Goal: Information Seeking & Learning: Learn about a topic

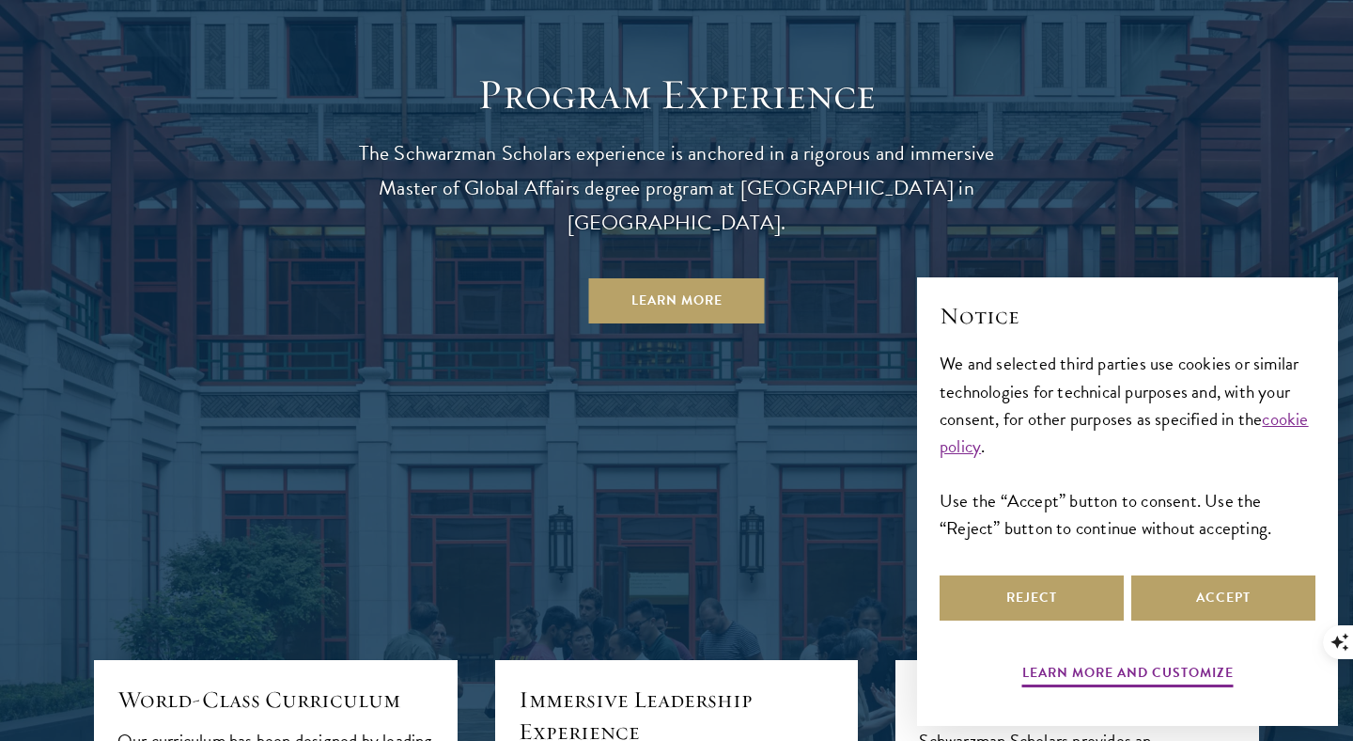
scroll to position [1679, 0]
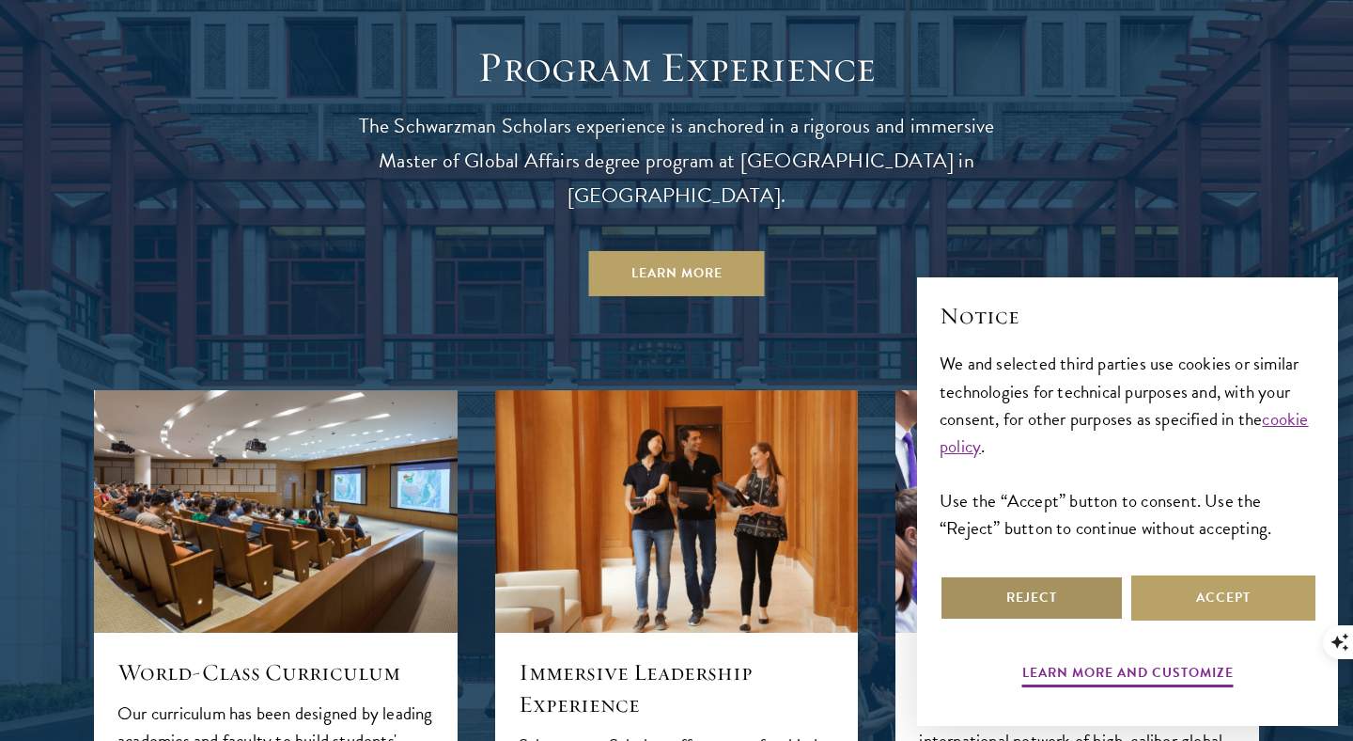
click at [1022, 618] on button "Reject" at bounding box center [1032, 597] width 184 height 45
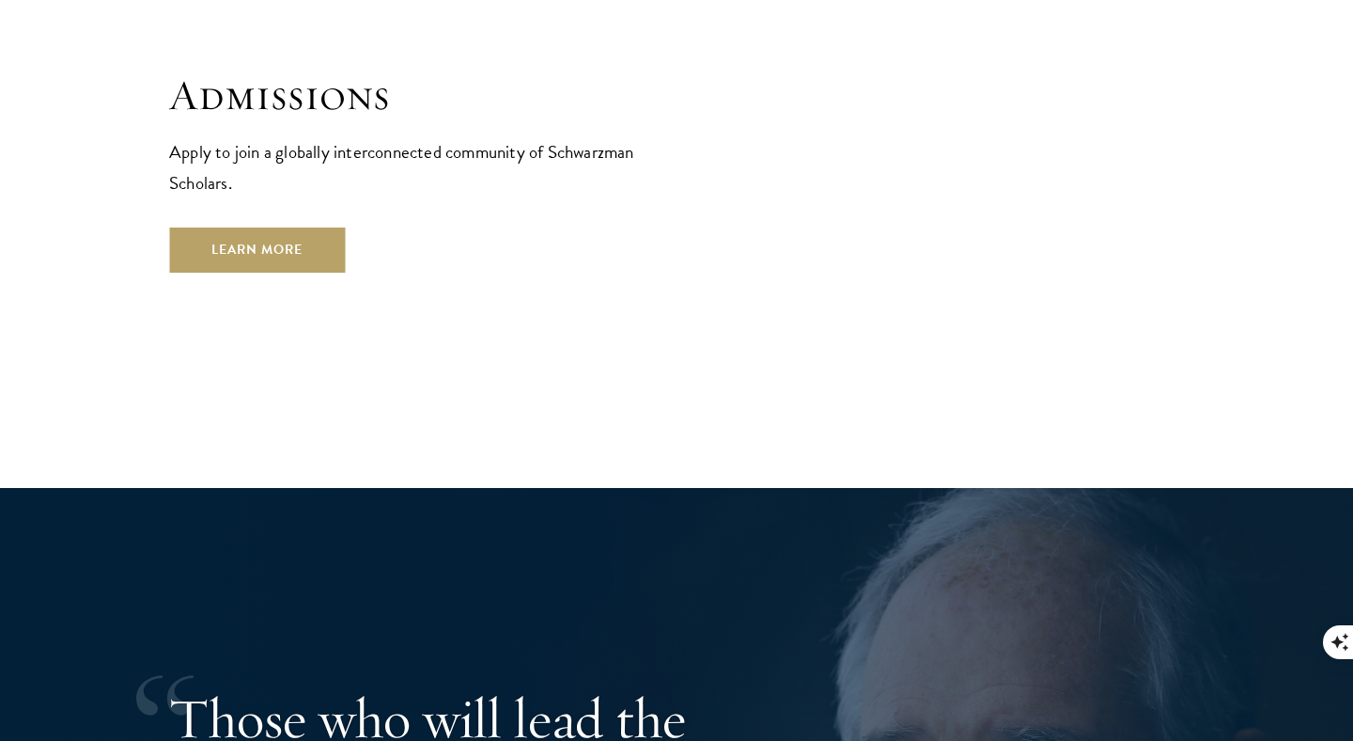
scroll to position [3276, 0]
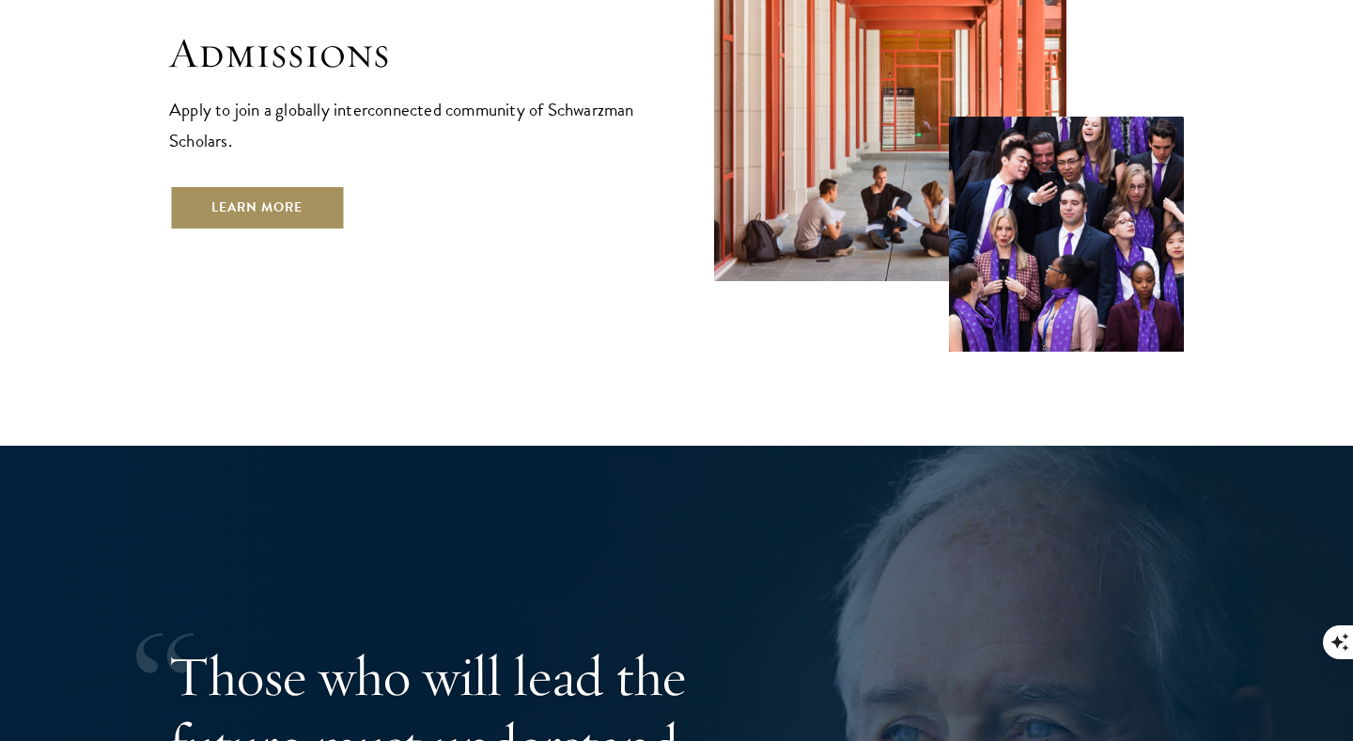
click at [298, 185] on link "Learn More" at bounding box center [257, 207] width 176 height 45
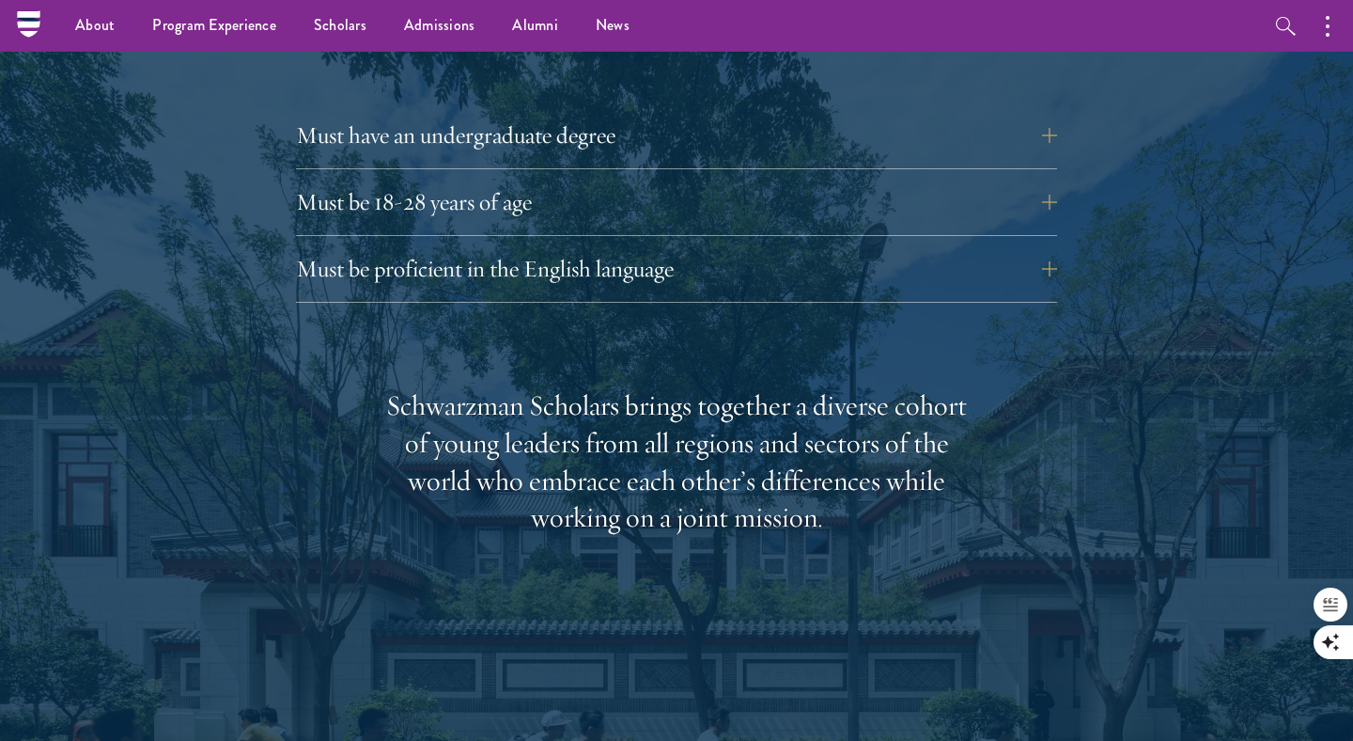
scroll to position [2632, 0]
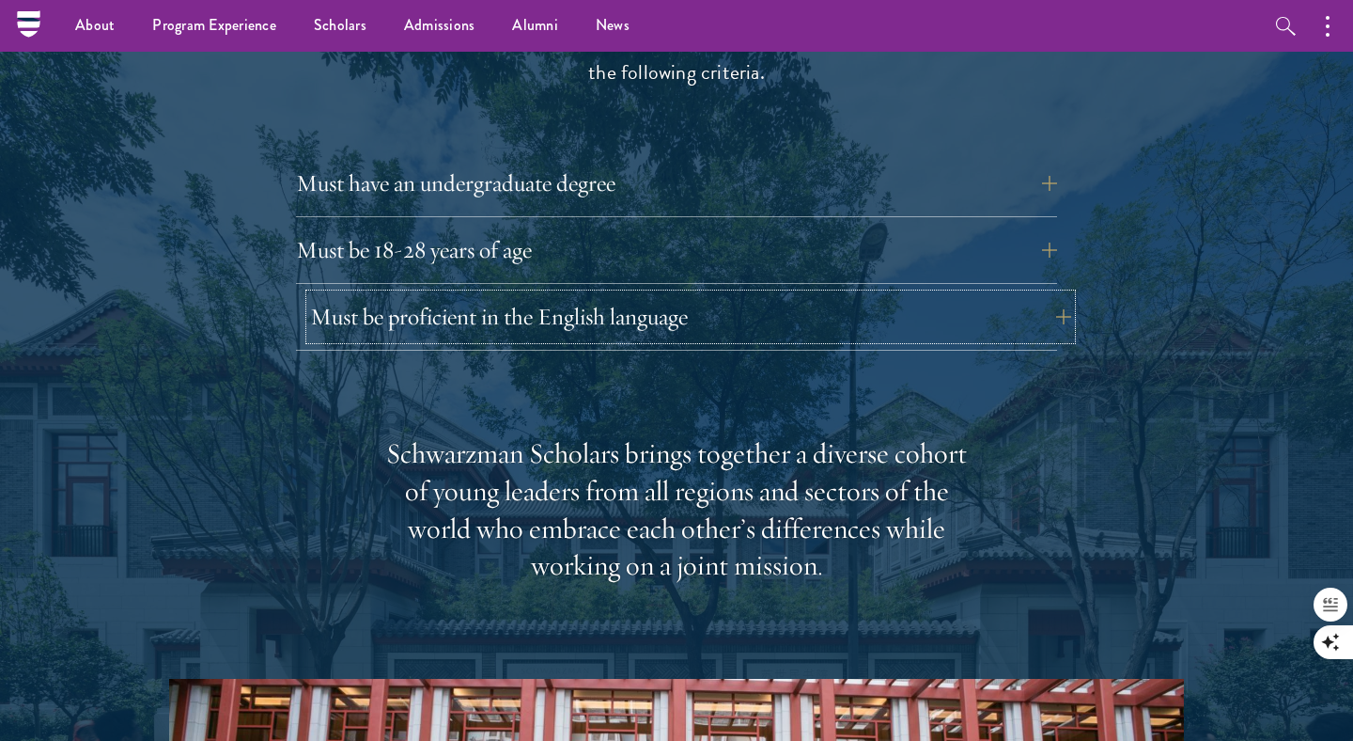
click at [529, 294] on button "Must be proficient in the English language" at bounding box center [690, 316] width 761 height 45
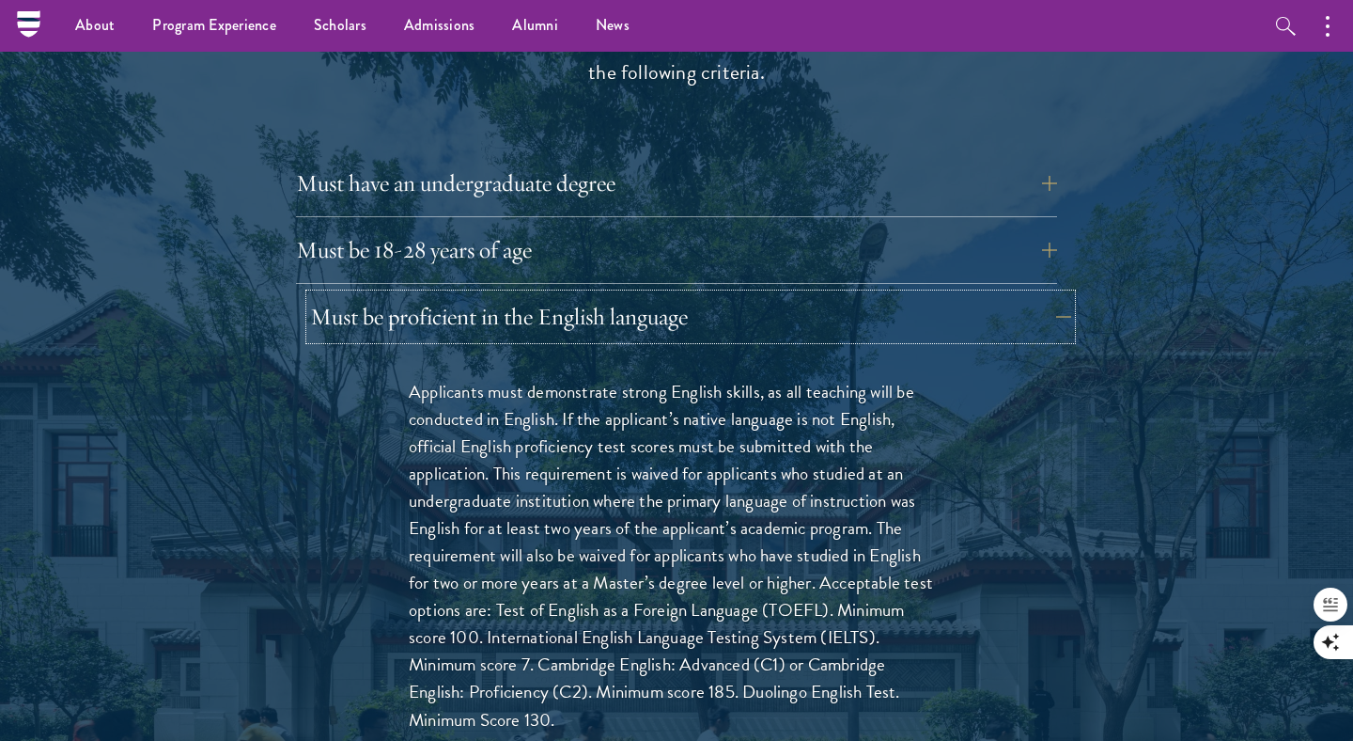
scroll to position [2610, 0]
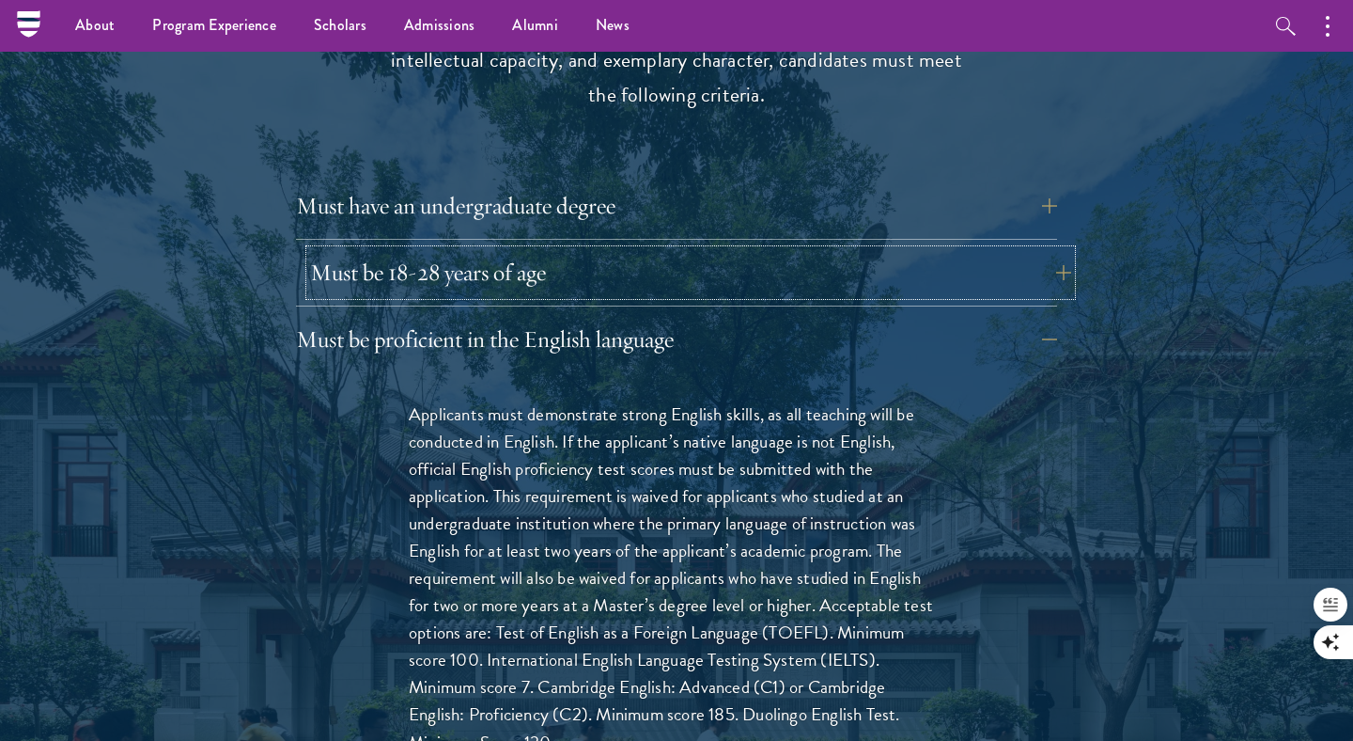
click at [519, 255] on button "Must be 18-28 years of age" at bounding box center [690, 272] width 761 height 45
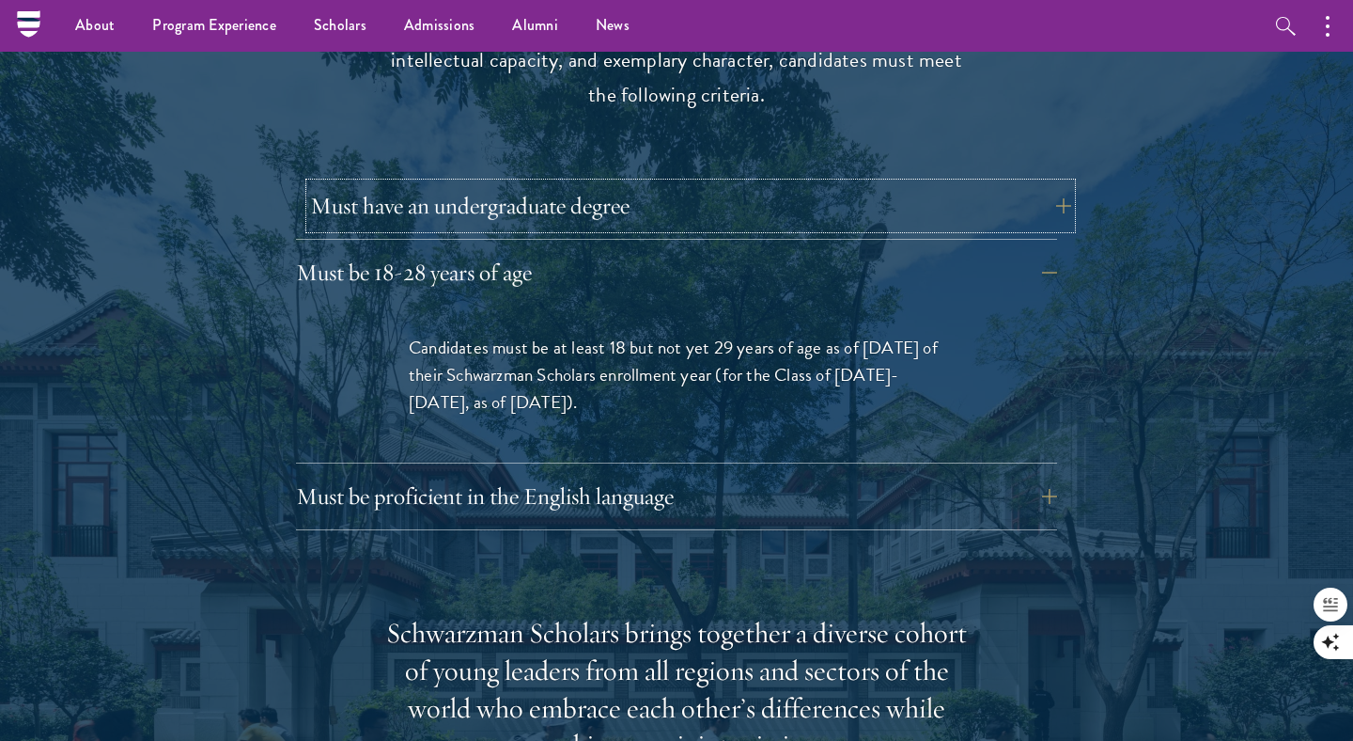
click at [482, 183] on button "Must have an undergraduate degree" at bounding box center [690, 205] width 761 height 45
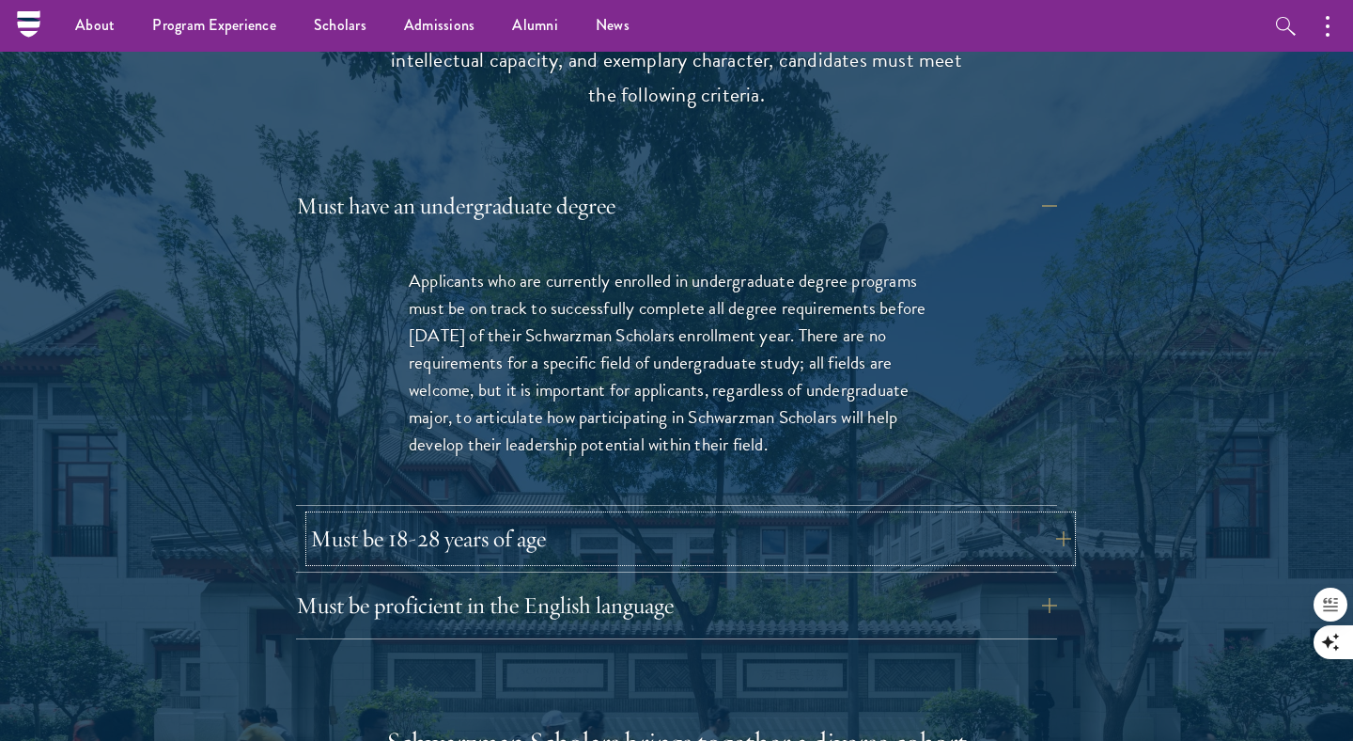
click at [546, 516] on button "Must be 18-28 years of age" at bounding box center [690, 538] width 761 height 45
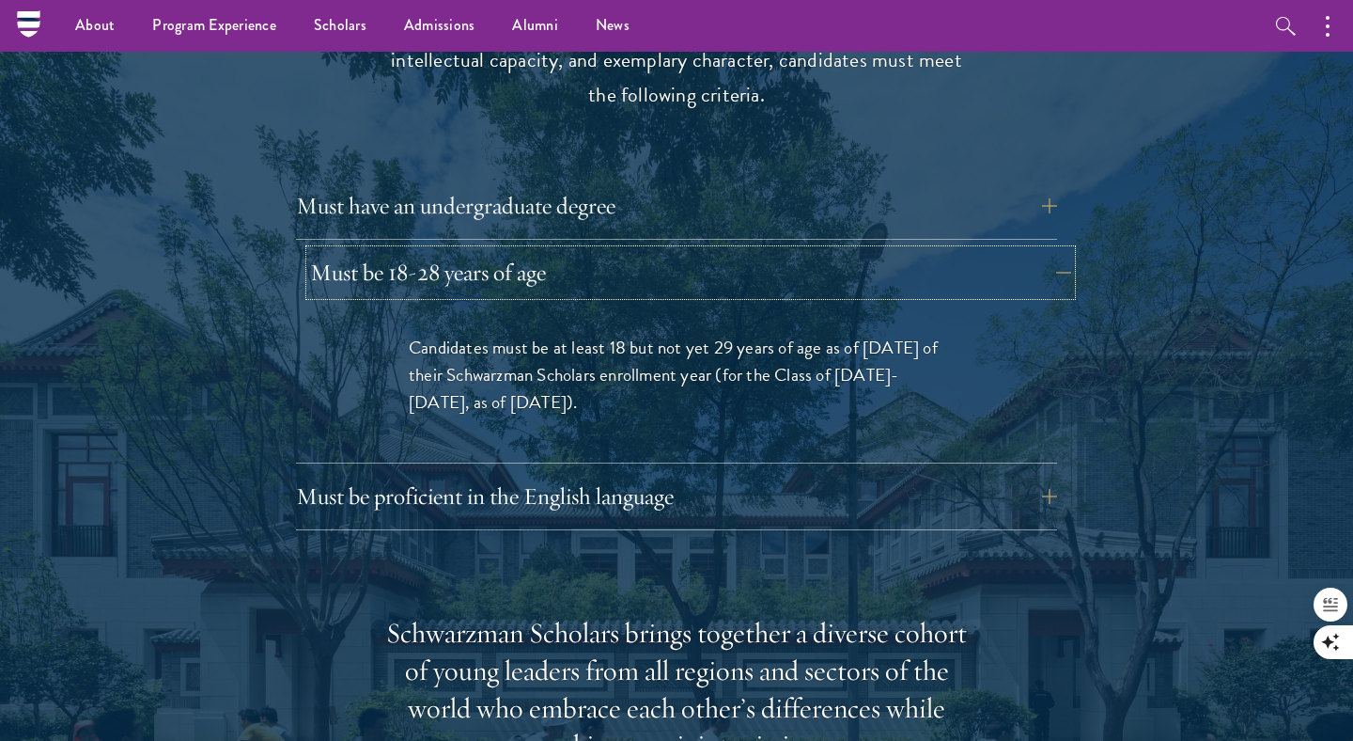
click at [498, 250] on button "Must be 18-28 years of age" at bounding box center [690, 272] width 761 height 45
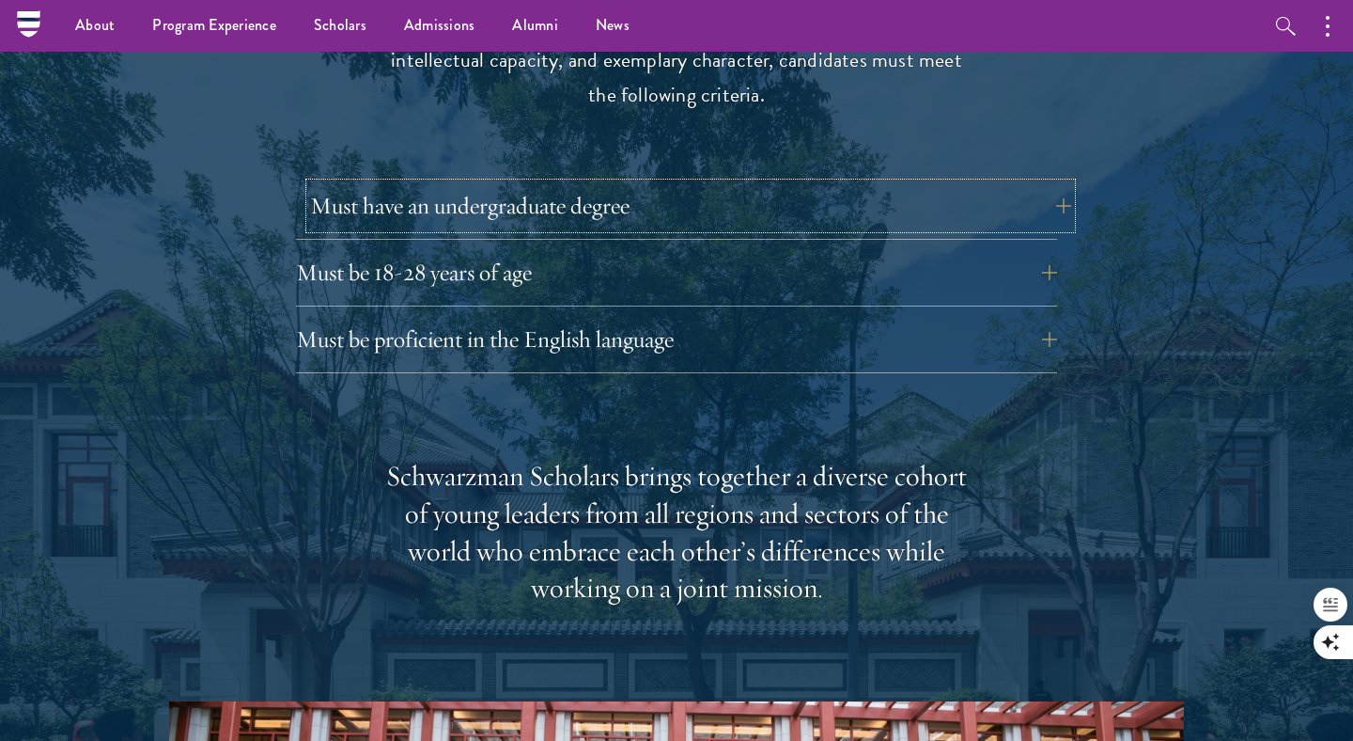
click at [460, 183] on button "Must have an undergraduate degree" at bounding box center [690, 205] width 761 height 45
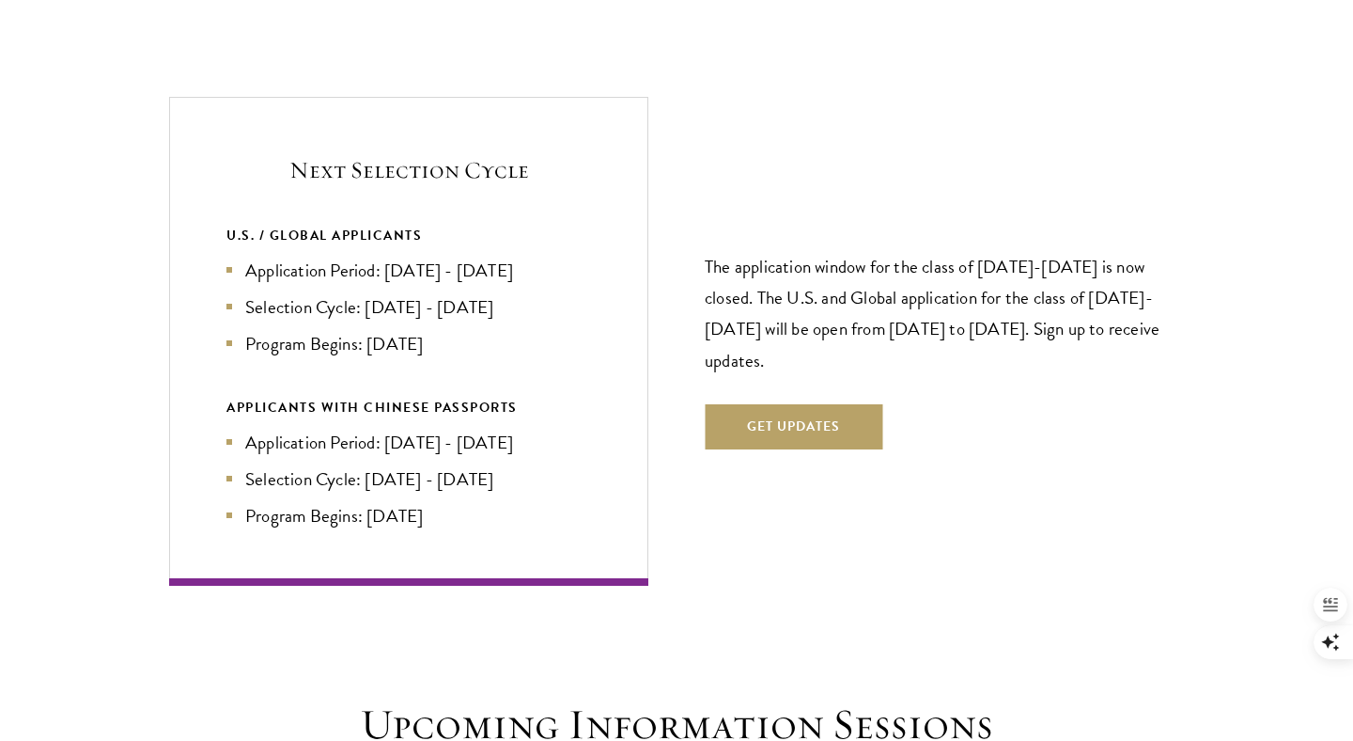
scroll to position [4257, 0]
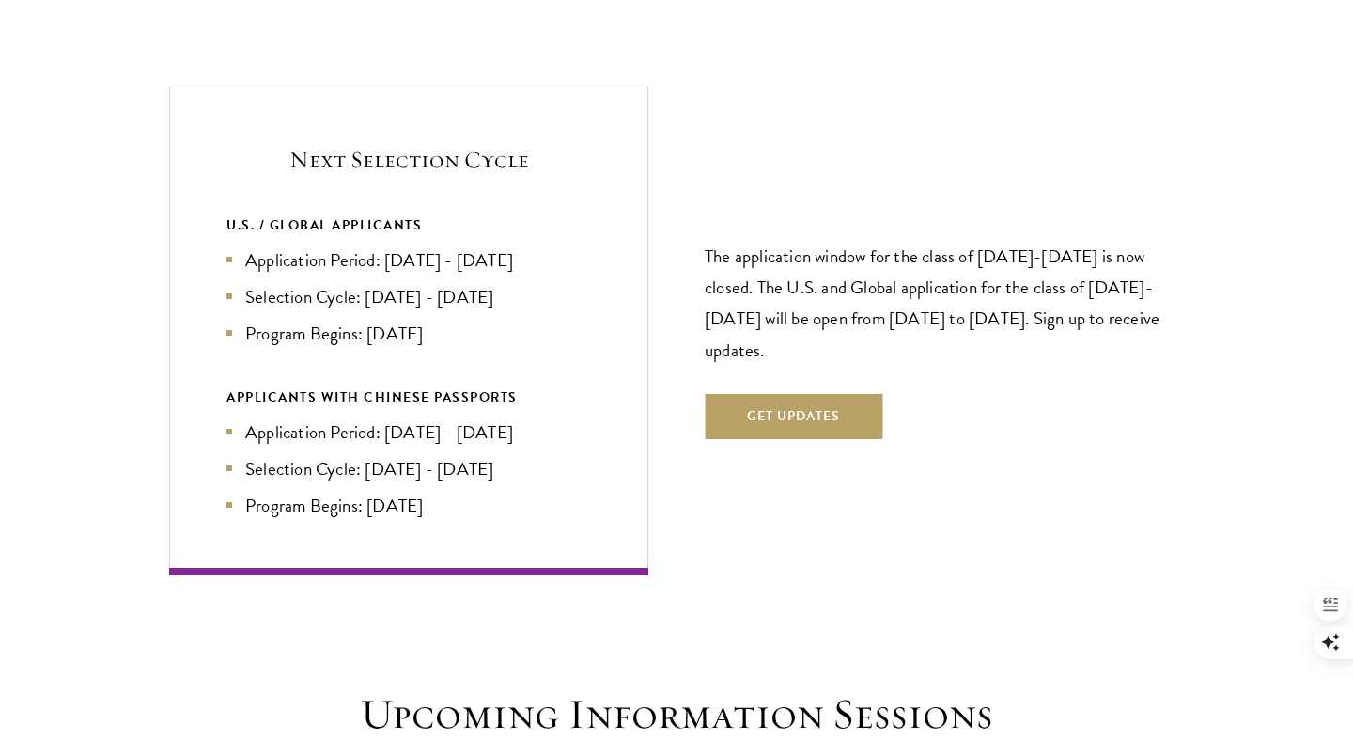
click at [437, 213] on div "U.S. / GLOBAL APPLICANTS Application Period: Apr 2026 - Sep 2026 Selection Cycl…" at bounding box center [408, 279] width 365 height 133
click at [437, 246] on li "Application Period: [DATE] - [DATE]" at bounding box center [408, 259] width 365 height 27
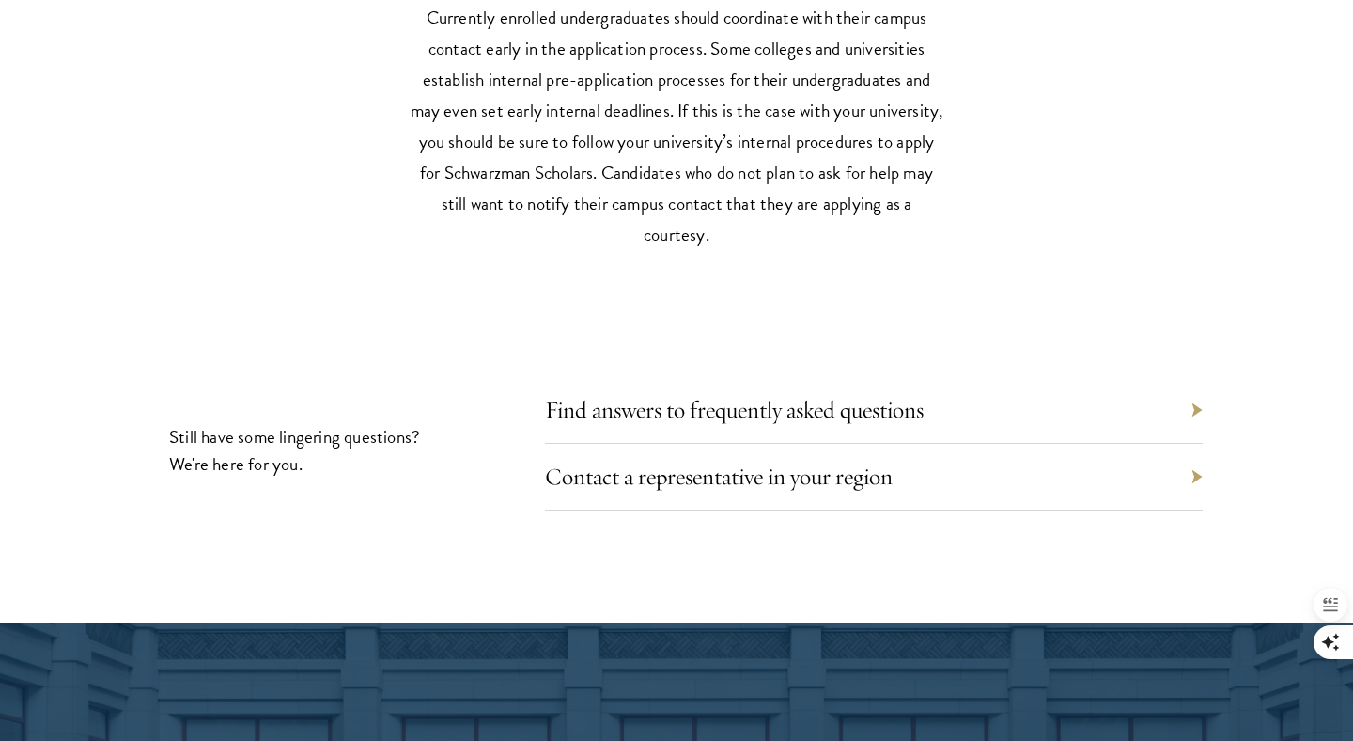
scroll to position [8595, 0]
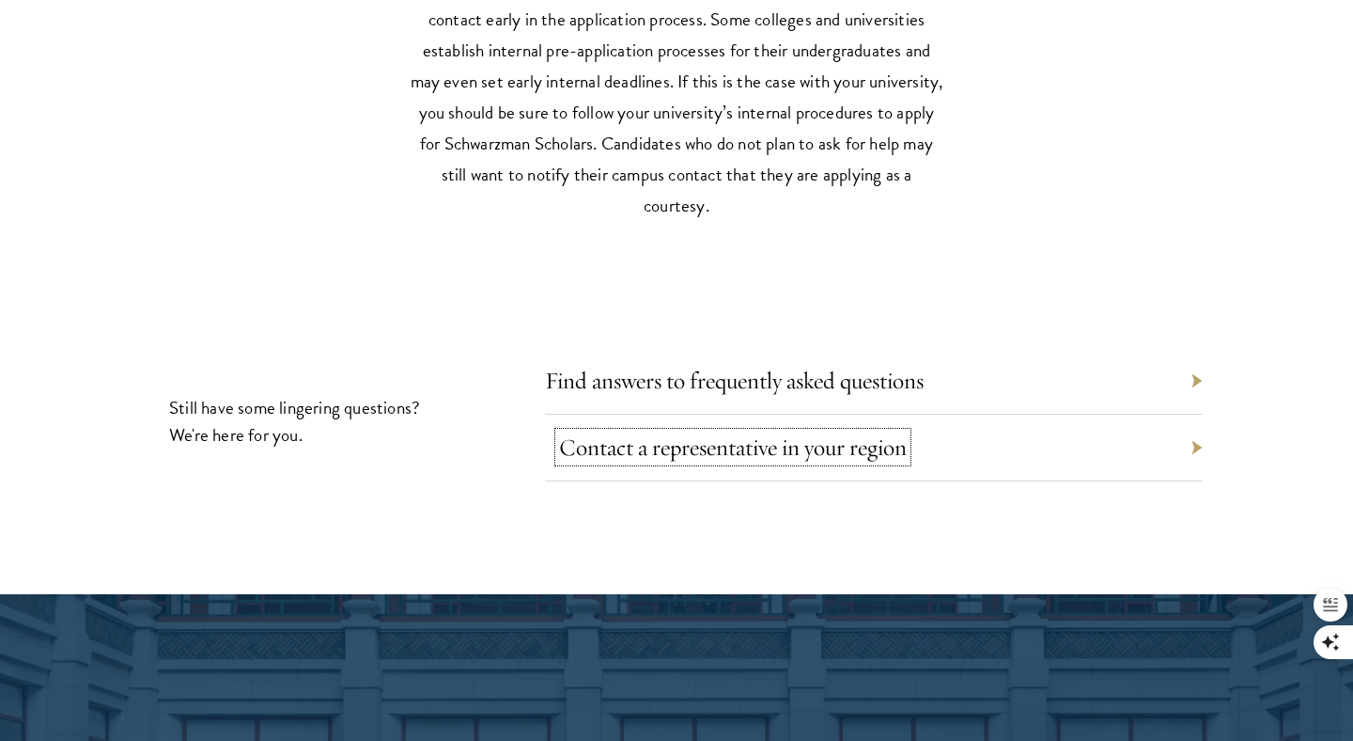
click at [685, 432] on link "Contact a representative in your region" at bounding box center [733, 446] width 348 height 29
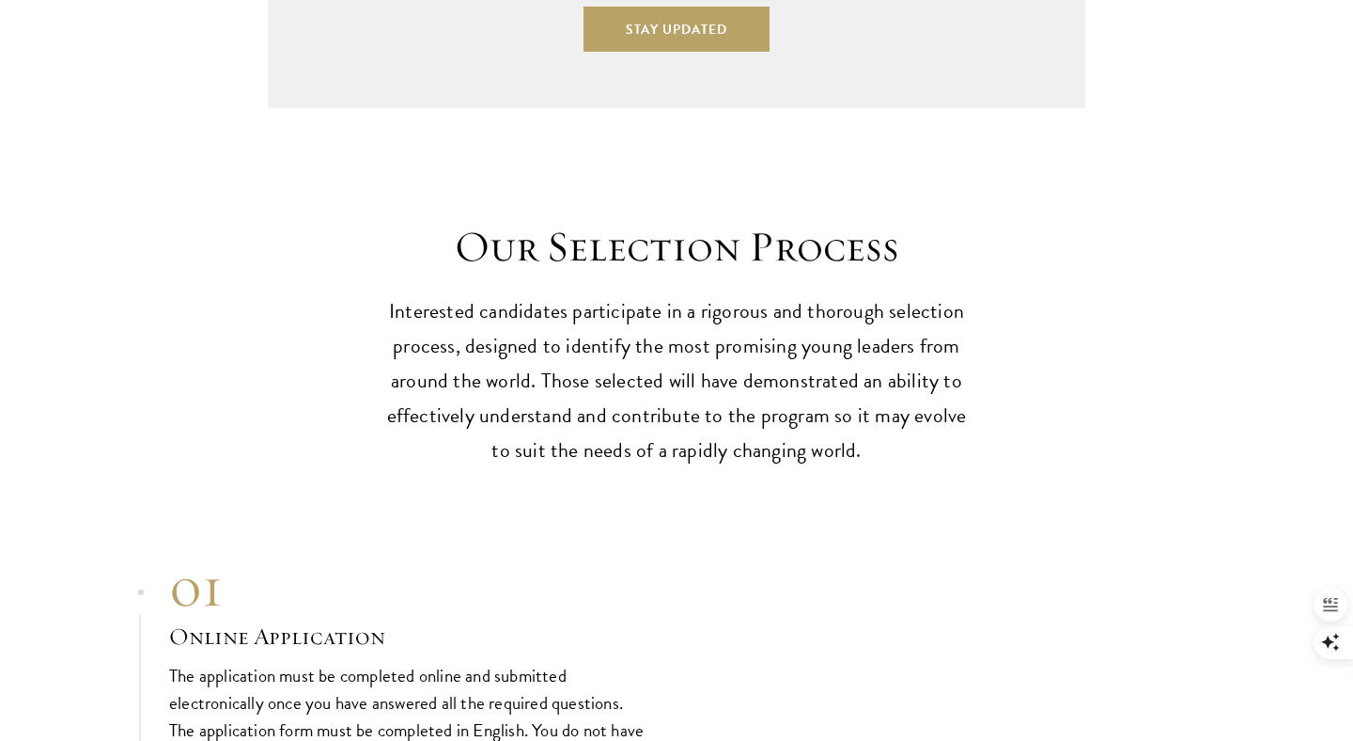
scroll to position [5361, 0]
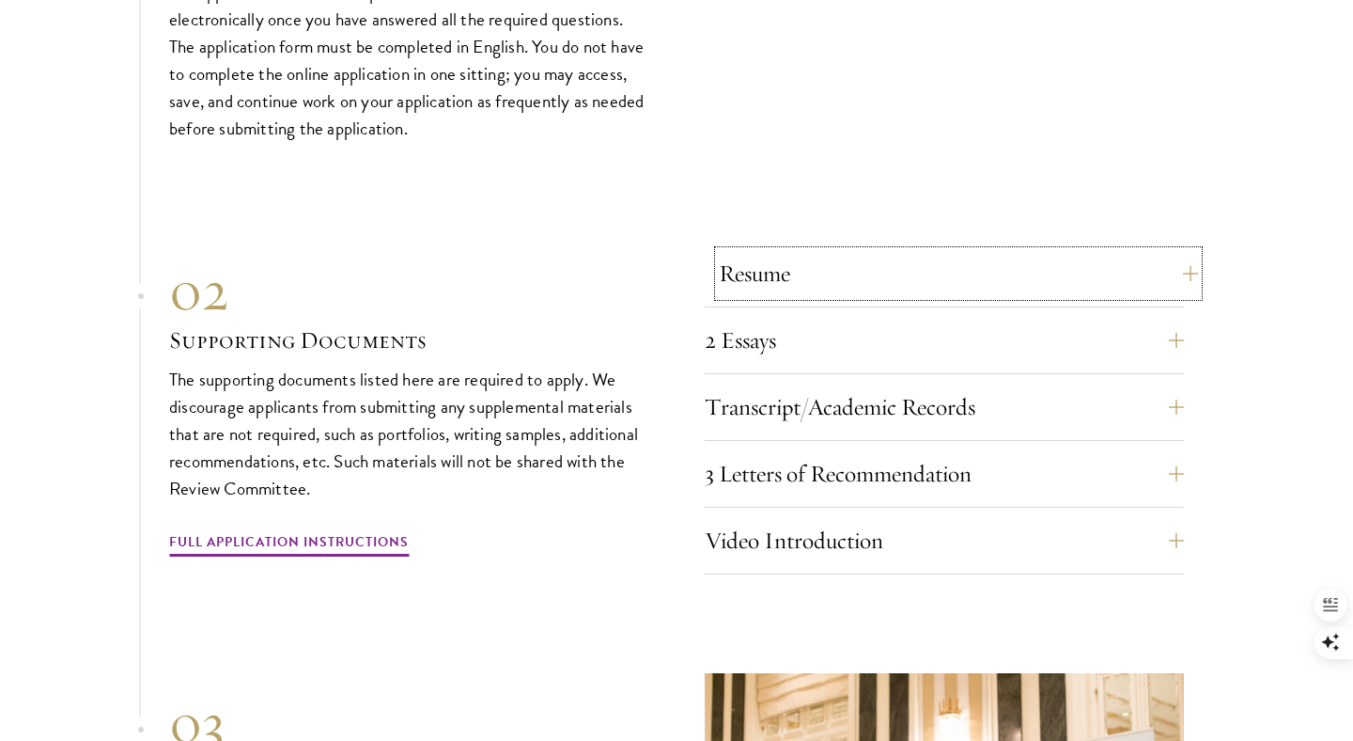
click at [719, 251] on button "Resume" at bounding box center [958, 273] width 479 height 45
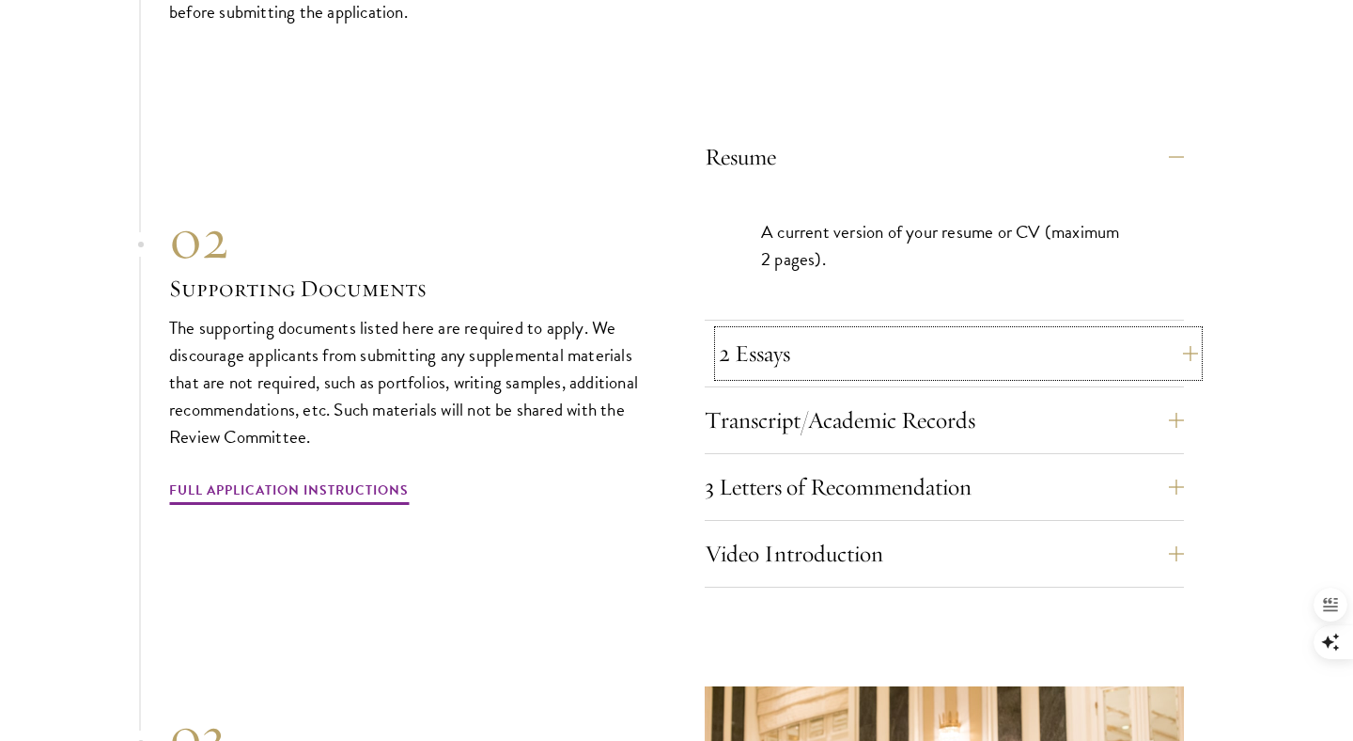
click at [751, 331] on button "2 Essays" at bounding box center [958, 353] width 479 height 45
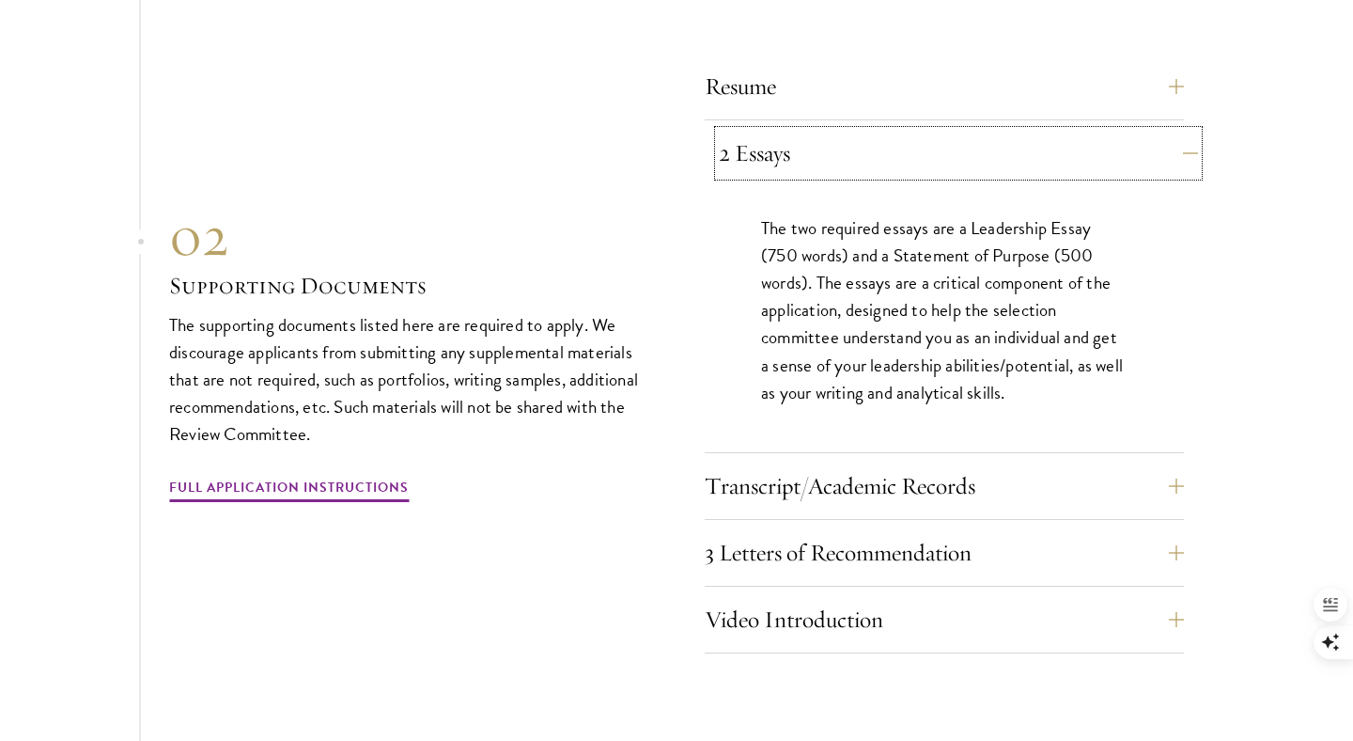
scroll to position [5991, 0]
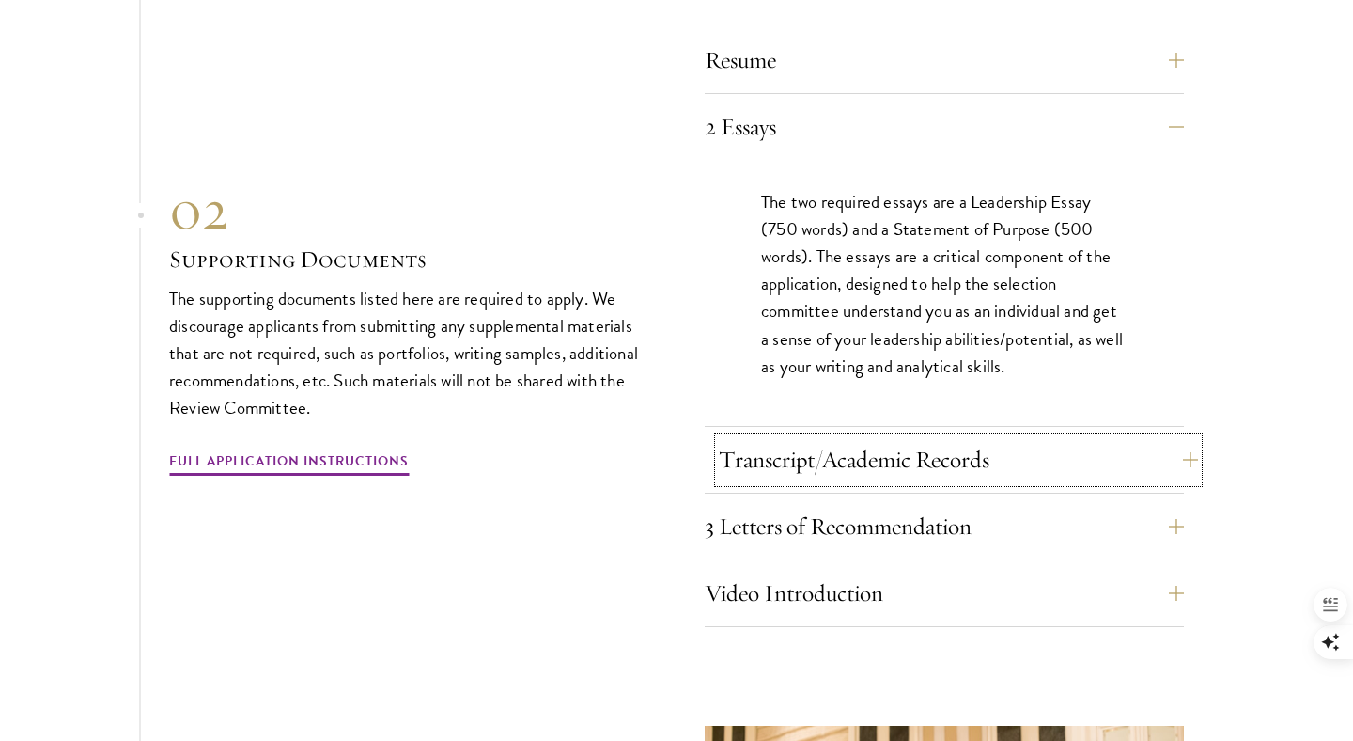
click at [756, 437] on button "Transcript/Academic Records" at bounding box center [958, 459] width 479 height 45
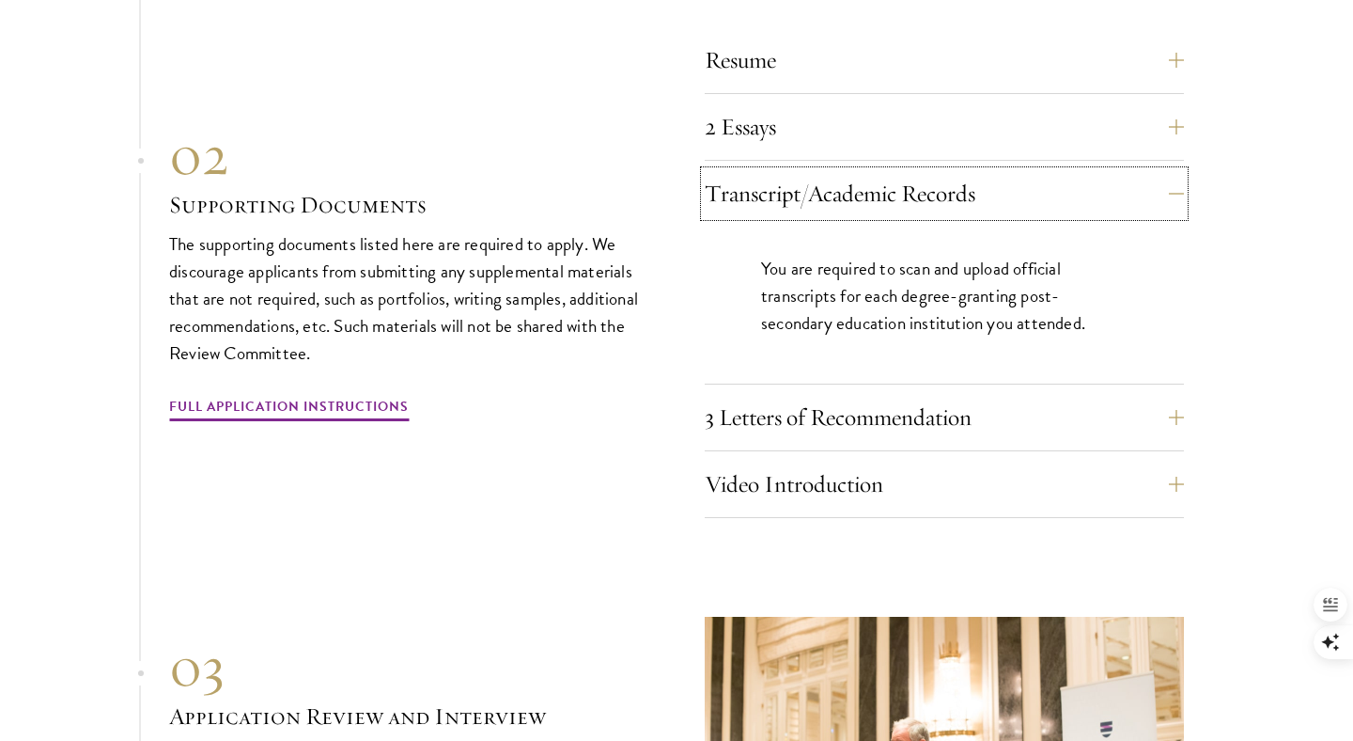
scroll to position [6001, 0]
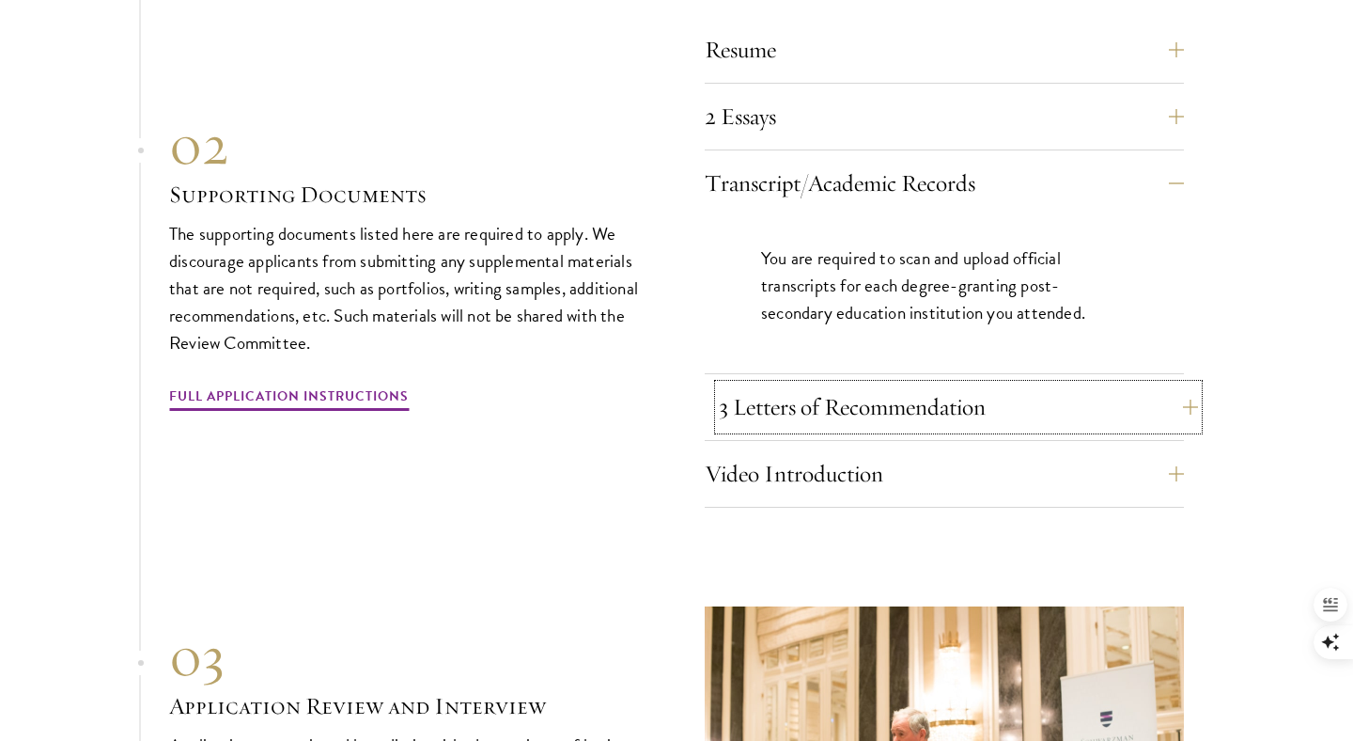
click at [762, 384] on button "3 Letters of Recommendation" at bounding box center [958, 406] width 479 height 45
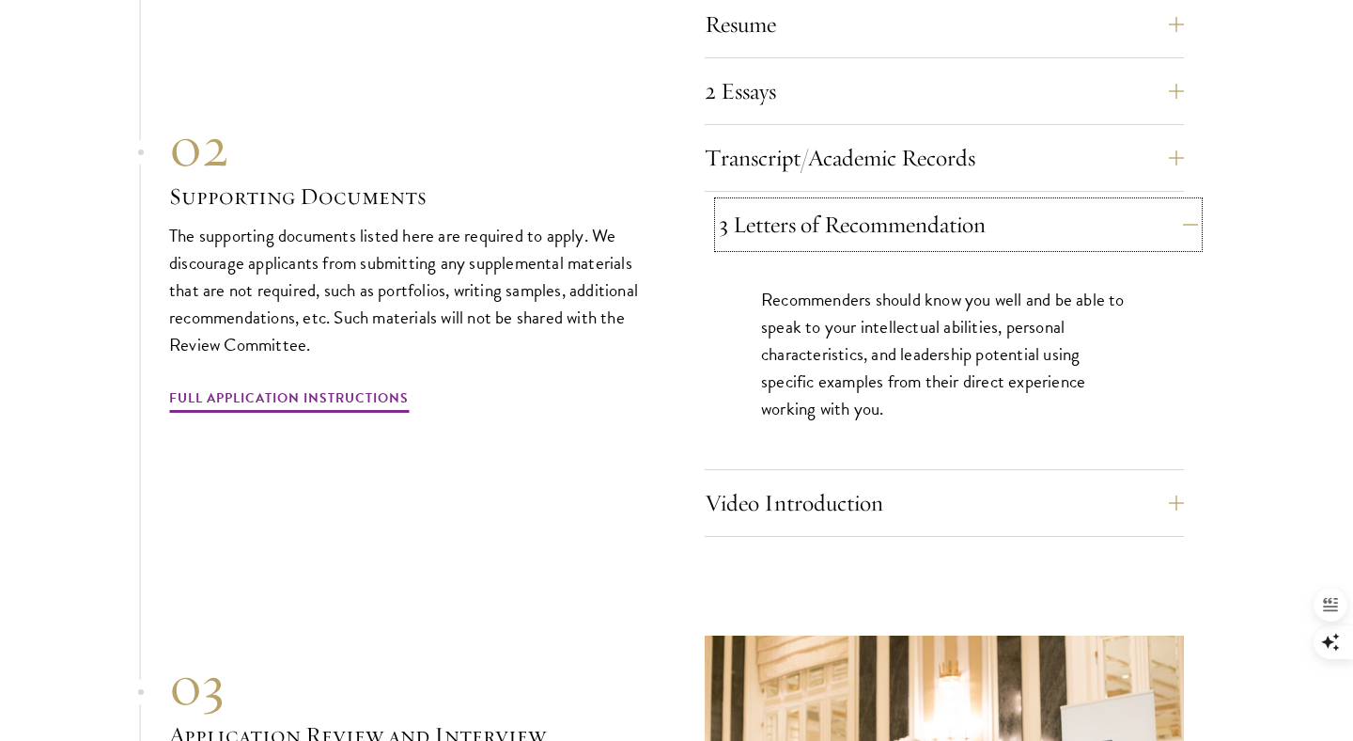
scroll to position [6049, 0]
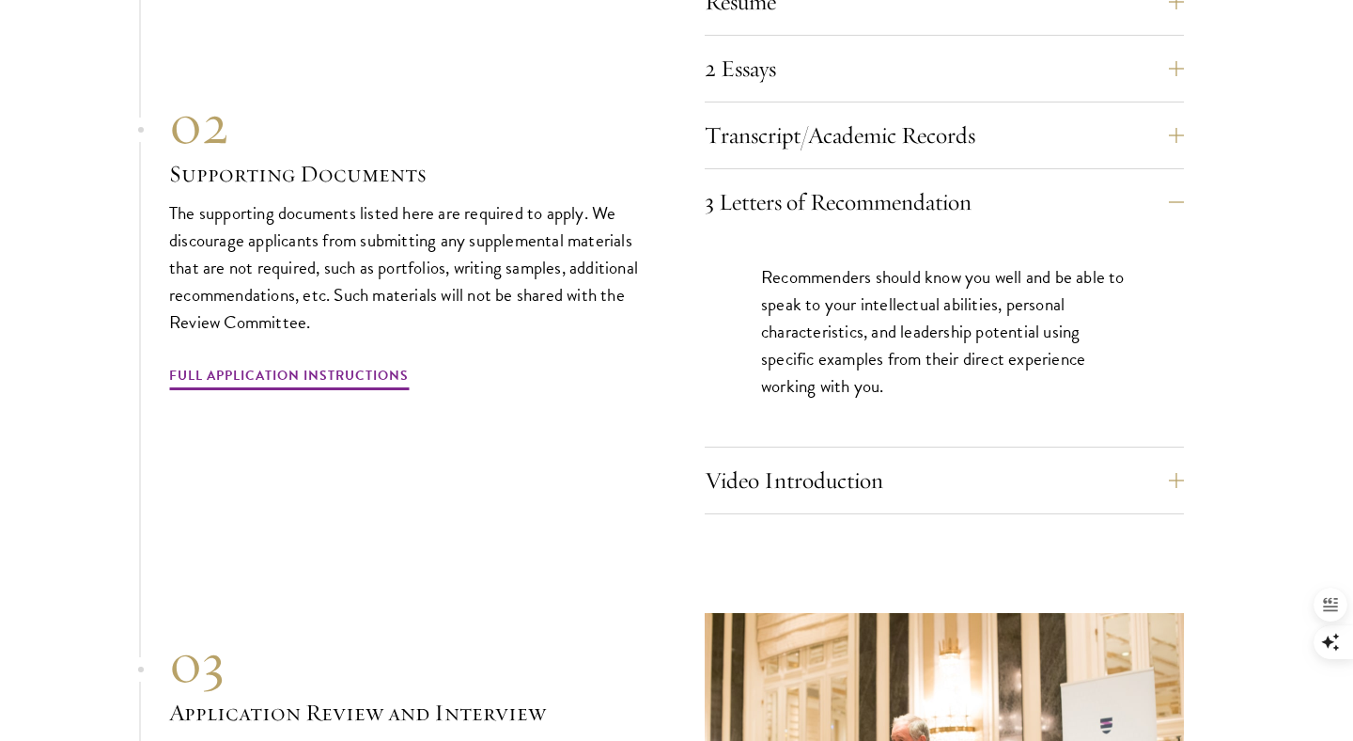
click at [775, 416] on div "Resume A current version of your resume or CV (maximum 2 pages). 2 Essays The t…" at bounding box center [944, 246] width 479 height 535
click at [775, 458] on button "Video Introduction" at bounding box center [958, 480] width 479 height 45
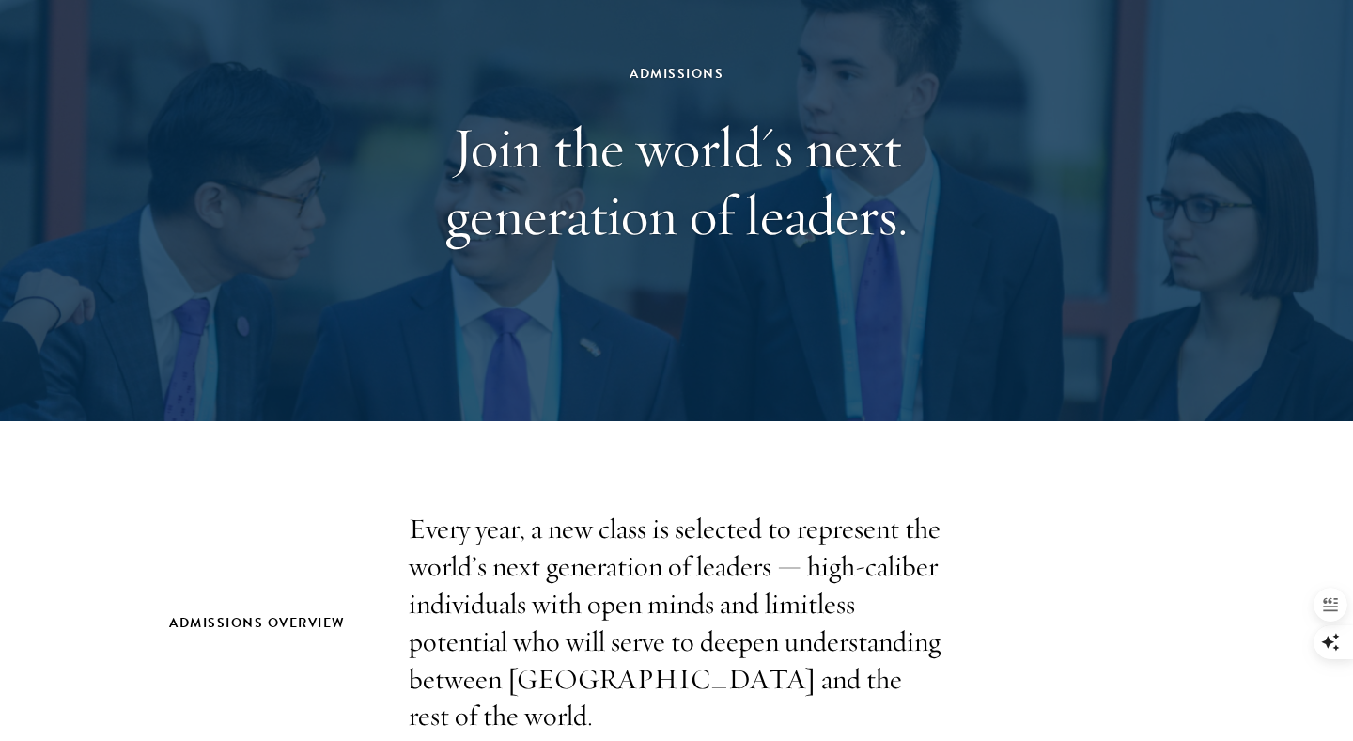
scroll to position [0, 0]
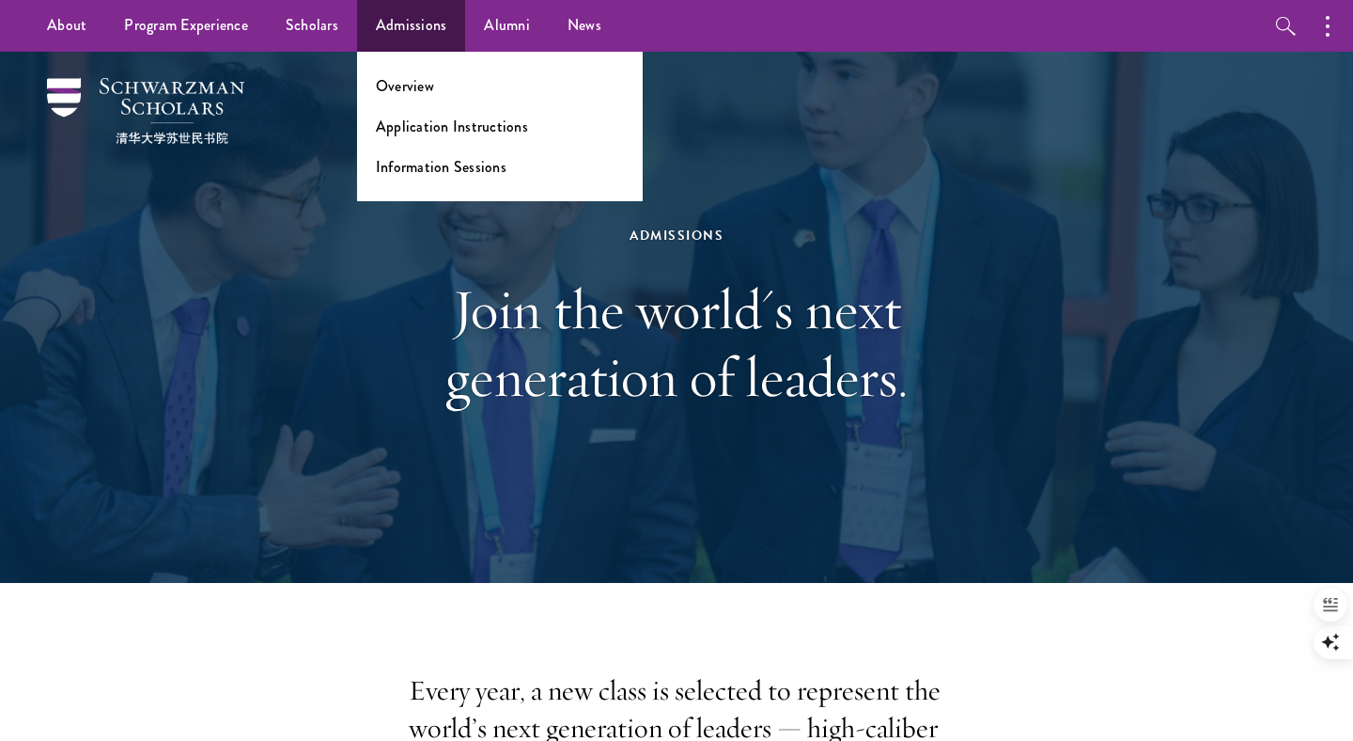
click at [419, 98] on ul "Overview Application Instructions Information Sessions" at bounding box center [500, 126] width 286 height 149
click at [413, 93] on link "Overview" at bounding box center [405, 86] width 58 height 22
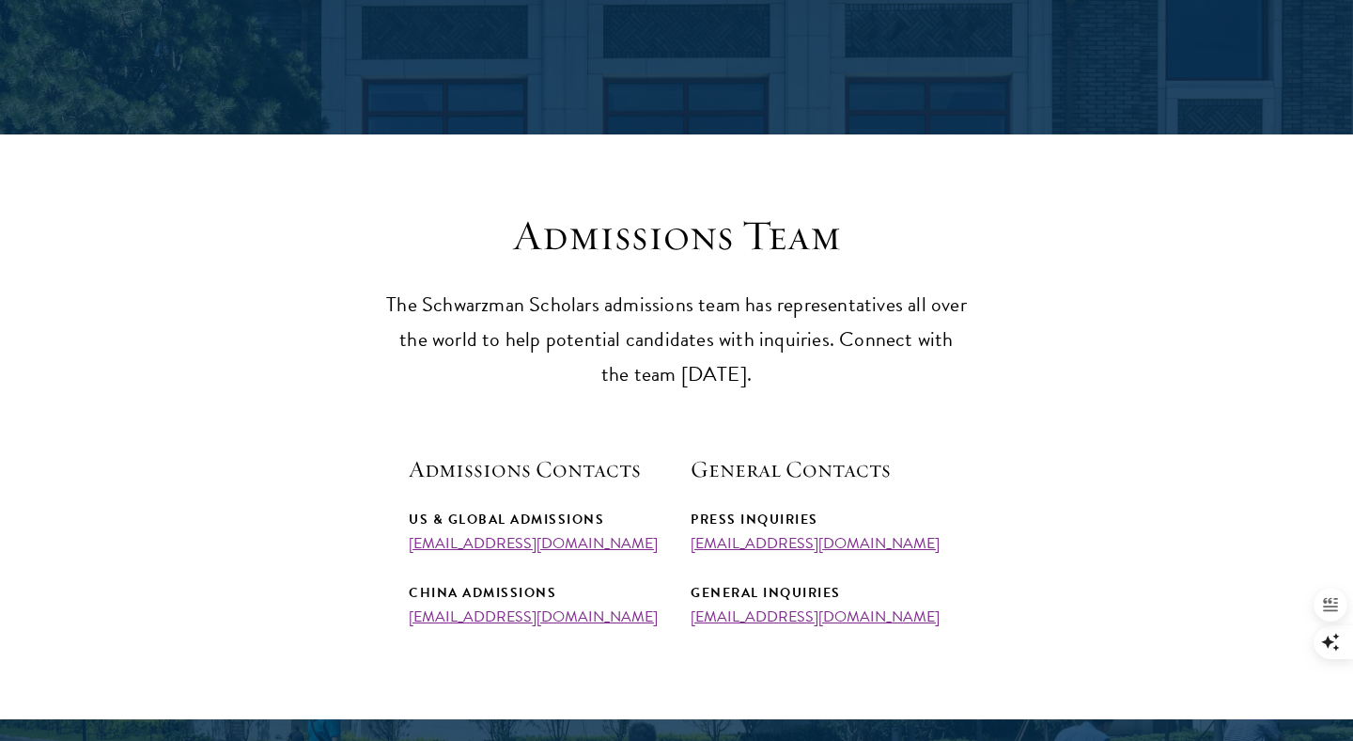
scroll to position [428, 0]
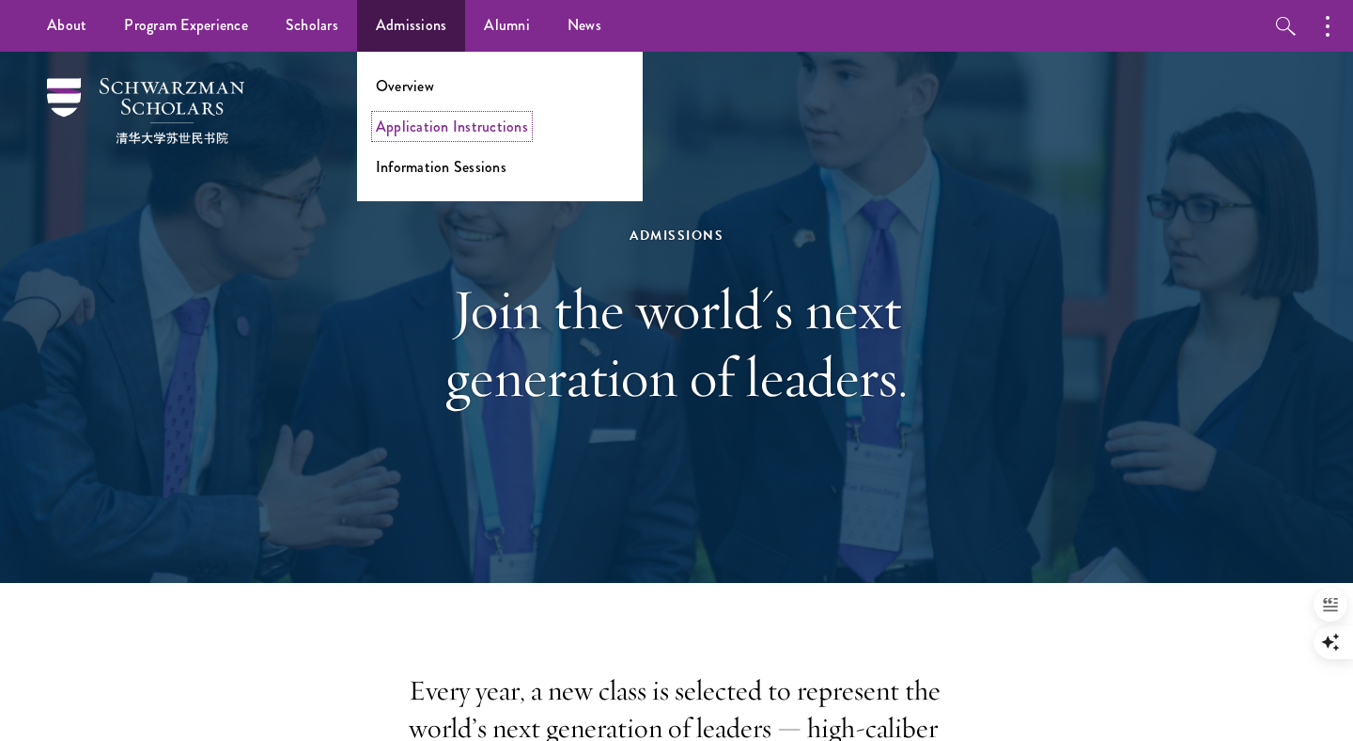
click at [424, 128] on link "Application Instructions" at bounding box center [452, 127] width 152 height 22
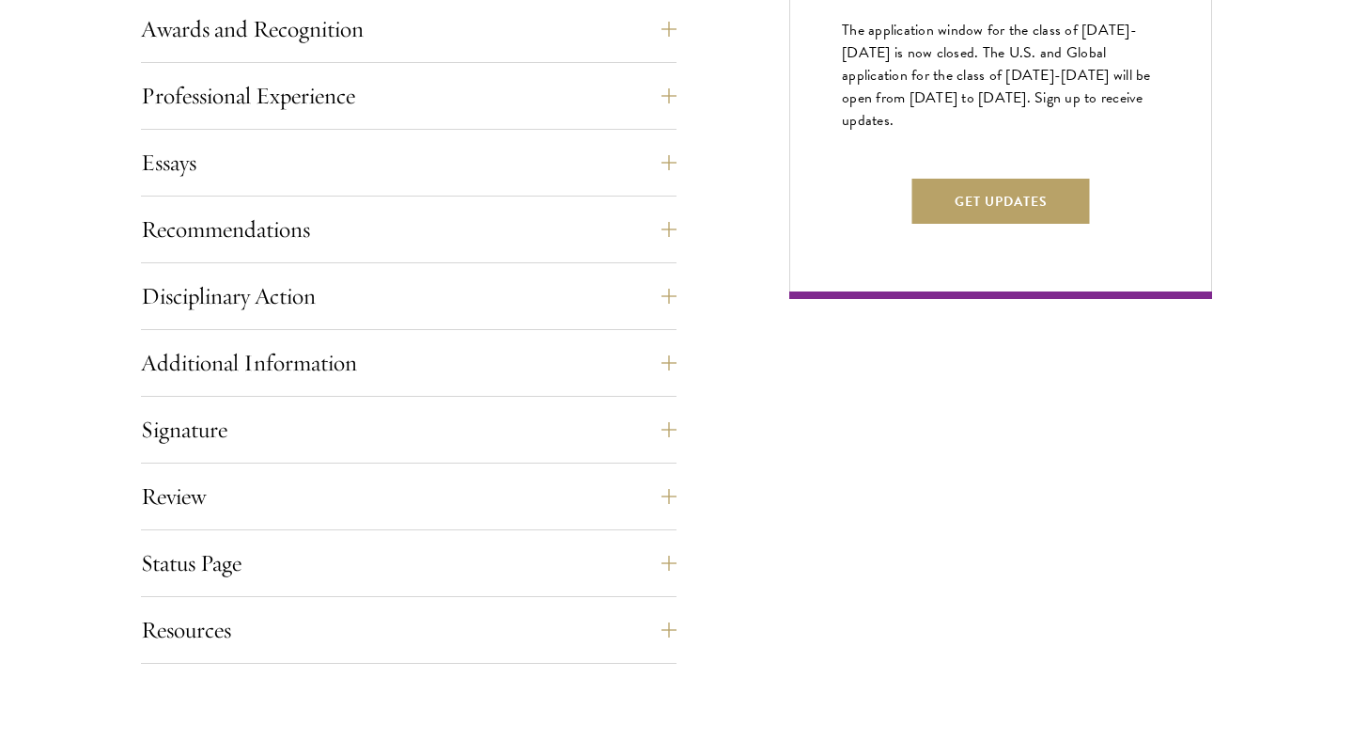
scroll to position [1246, 0]
